Goal: Find specific page/section: Find specific page/section

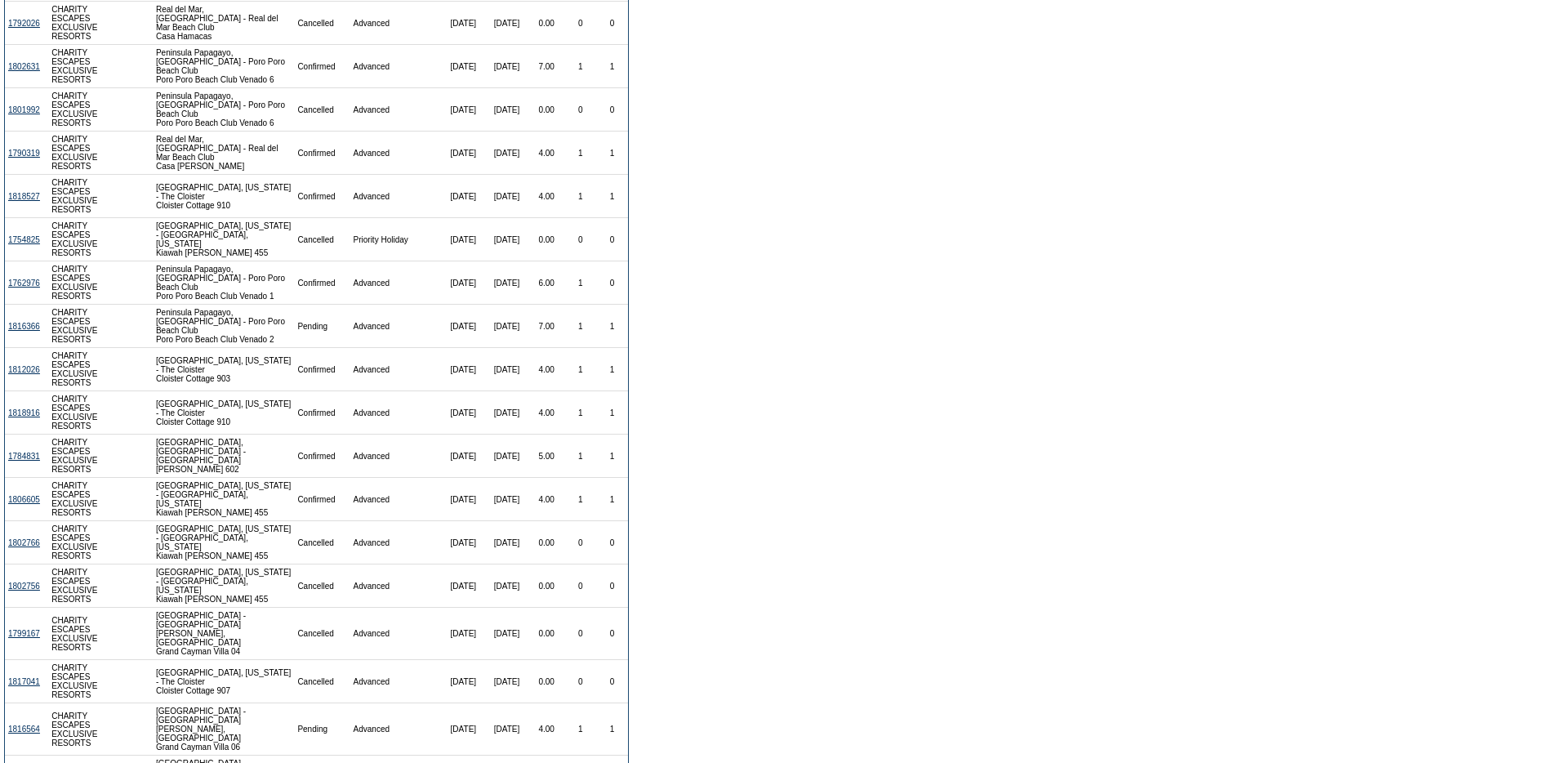
scroll to position [392, 0]
click at [30, 416] on link "1818916" at bounding box center [24, 412] width 32 height 9
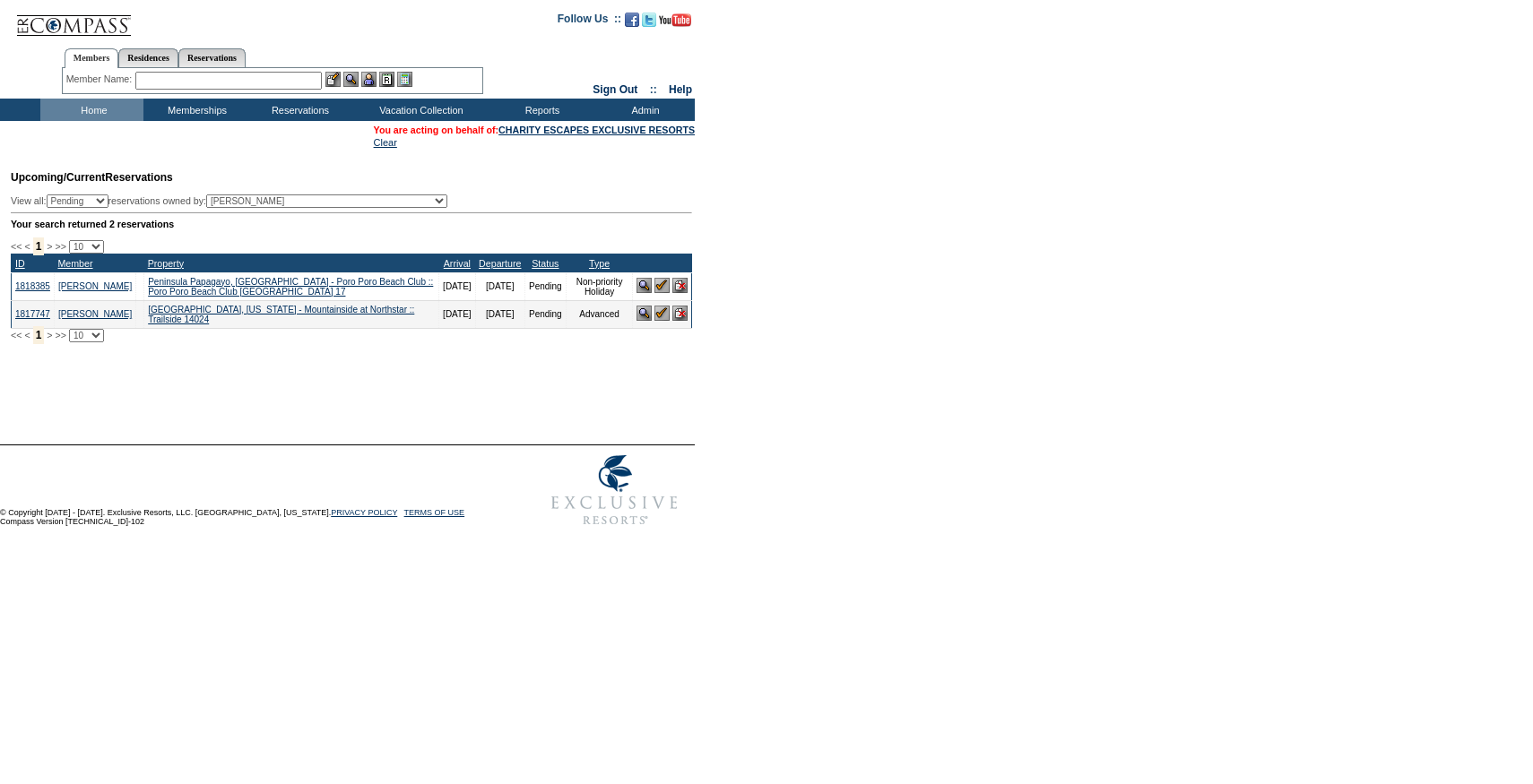
click at [801, 496] on form "Follow Us ::" at bounding box center [766, 267] width 1533 height 535
click at [579, 136] on table "You are acting on behalf of: CHARITY ESCAPES EXCLUSIVE RESORTS Clear" at bounding box center [534, 136] width 324 height 27
click at [579, 134] on link "CHARITY ESCAPES EXCLUSIVE RESORTS" at bounding box center [596, 130] width 196 height 11
